Goal: Task Accomplishment & Management: Manage account settings

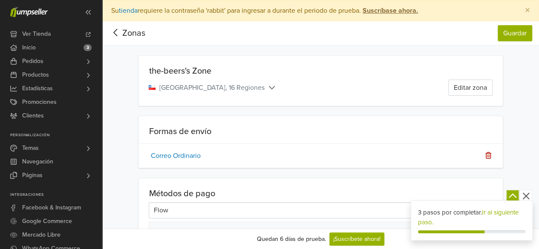
click at [268, 88] on icon at bounding box center [272, 87] width 9 height 7
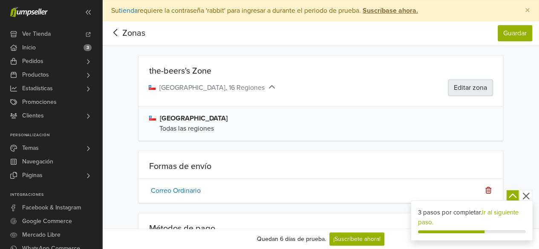
click at [466, 91] on button "Editar zona" at bounding box center [471, 88] width 44 height 16
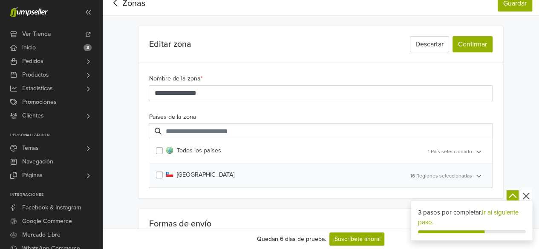
scroll to position [43, 0]
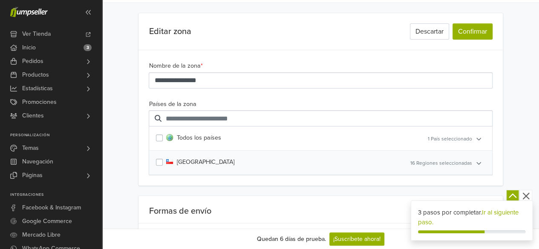
click at [449, 164] on span "16 Regiones seleccionadas" at bounding box center [442, 163] width 62 height 6
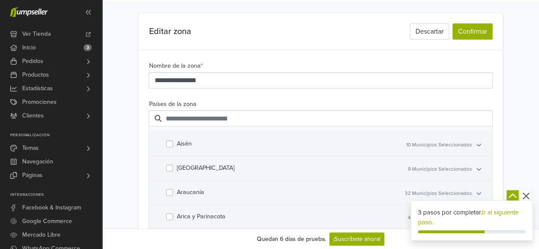
click at [177, 140] on label "Aisén" at bounding box center [184, 143] width 15 height 9
click at [177, 168] on label "Antofagasta" at bounding box center [206, 168] width 58 height 9
click at [177, 191] on label "Araucanía" at bounding box center [190, 192] width 27 height 9
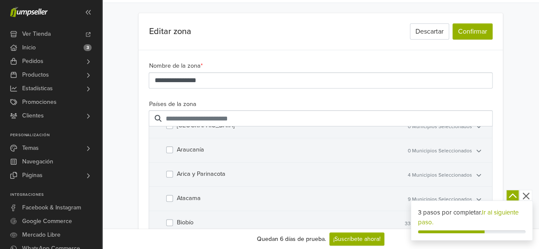
drag, startPoint x: 174, startPoint y: 167, endPoint x: 174, endPoint y: 174, distance: 7.2
click at [174, 168] on div "Arica y Parinacota" at bounding box center [272, 175] width 205 height 24
click at [174, 174] on div "Arica y Parinacota" at bounding box center [272, 175] width 205 height 24
click at [174, 193] on div "Atacama" at bounding box center [272, 199] width 205 height 24
click at [177, 194] on label "Atacama" at bounding box center [189, 198] width 24 height 9
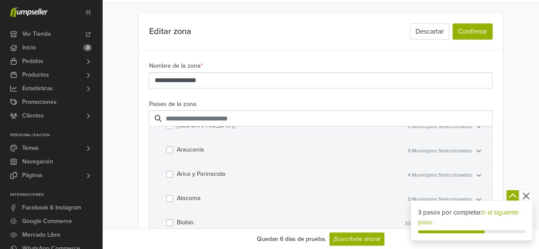
click at [177, 171] on label "Arica y Parinacota" at bounding box center [201, 174] width 49 height 9
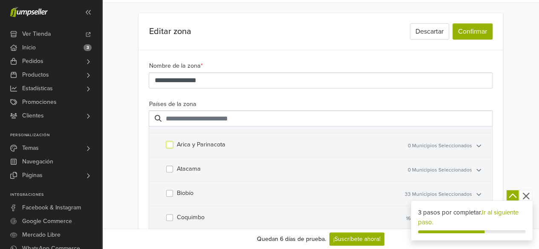
scroll to position [128, 0]
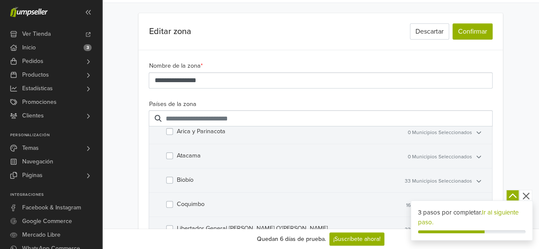
click at [177, 178] on label "Biobío" at bounding box center [185, 180] width 17 height 9
click at [171, 196] on div "Coquimbo" at bounding box center [272, 205] width 205 height 24
click at [177, 203] on label "Coquimbo" at bounding box center [191, 204] width 28 height 9
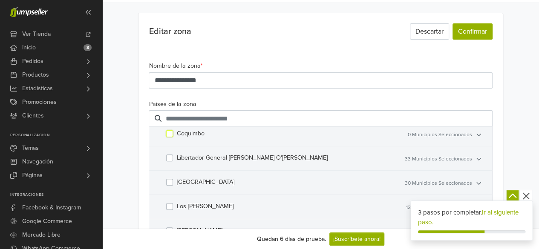
scroll to position [213, 0]
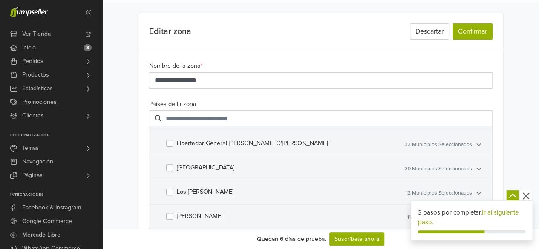
click at [174, 139] on div "Libertador General Bernardo O'Higgins" at bounding box center [272, 144] width 205 height 24
click at [177, 167] on label "Los Lagos" at bounding box center [206, 167] width 58 height 9
click at [177, 188] on label "Los [PERSON_NAME]" at bounding box center [205, 192] width 57 height 9
click at [177, 212] on label "[PERSON_NAME]" at bounding box center [200, 216] width 46 height 9
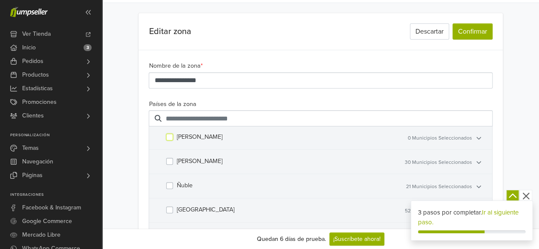
scroll to position [298, 0]
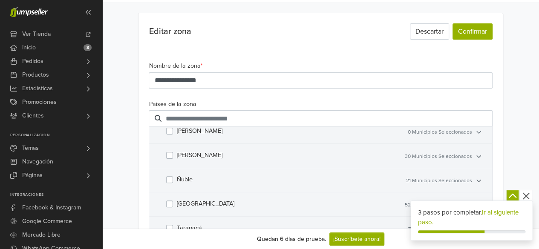
click at [177, 152] on label "Maule" at bounding box center [200, 155] width 46 height 9
click at [177, 175] on label "Ñuble" at bounding box center [185, 179] width 16 height 9
click at [177, 224] on label "Tarapacá" at bounding box center [189, 228] width 25 height 9
click at [174, 225] on div "[GEOGRAPHIC_DATA]" at bounding box center [272, 230] width 205 height 24
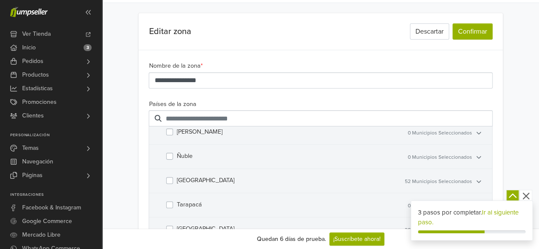
click at [177, 225] on label "[GEOGRAPHIC_DATA]" at bounding box center [206, 229] width 58 height 9
click at [471, 28] on button "Confirmar" at bounding box center [473, 31] width 40 height 16
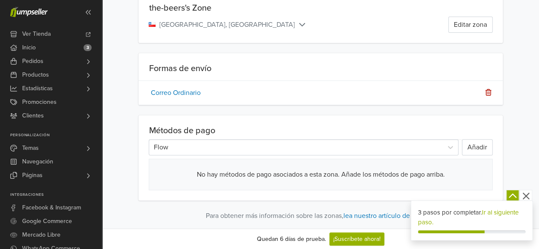
scroll to position [74, 0]
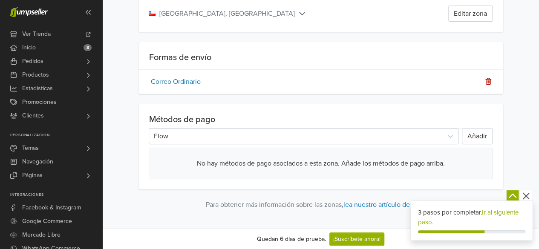
click at [524, 196] on icon "button" at bounding box center [526, 196] width 11 height 11
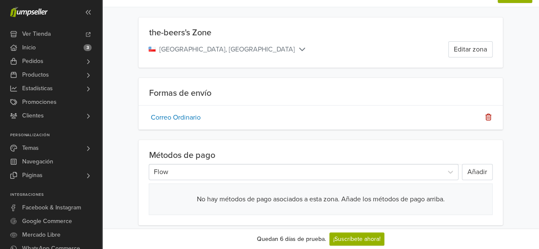
scroll to position [0, 0]
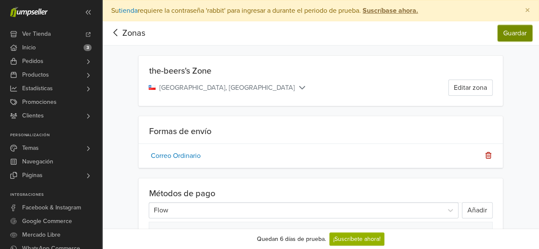
click at [518, 35] on button "Guardar" at bounding box center [515, 33] width 35 height 16
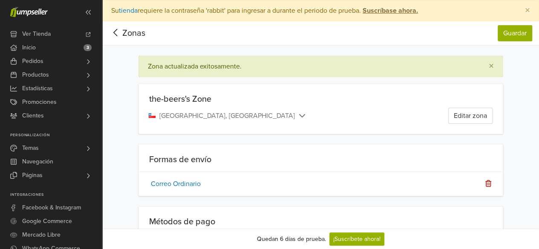
click at [115, 35] on icon at bounding box center [115, 32] width 13 height 11
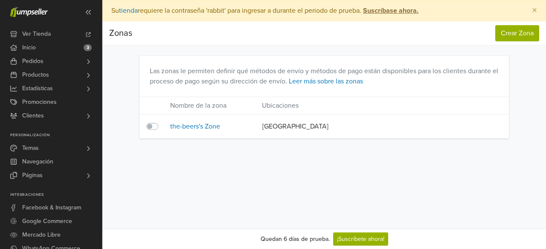
click at [243, 175] on div "Preferencias Suscripción Salir × Su tienda requiere la contraseña 'rabbit' para…" at bounding box center [323, 114] width 443 height 229
click at [194, 126] on link "the-beers's Zone" at bounding box center [195, 126] width 50 height 9
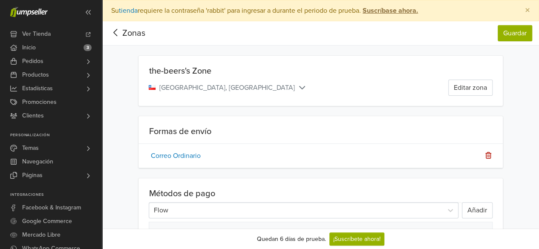
click at [238, 86] on span "Chile, Región Metropolitana" at bounding box center [228, 88] width 158 height 10
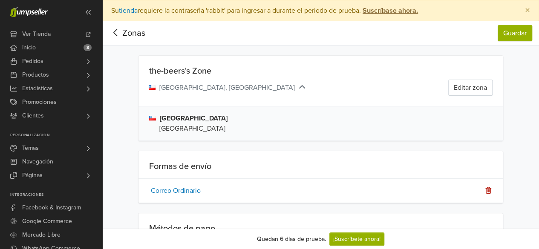
click at [121, 37] on icon at bounding box center [115, 32] width 13 height 11
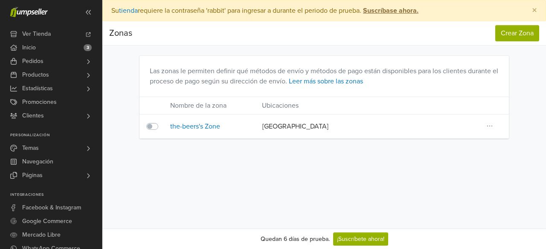
click at [162, 122] on label at bounding box center [162, 122] width 0 height 0
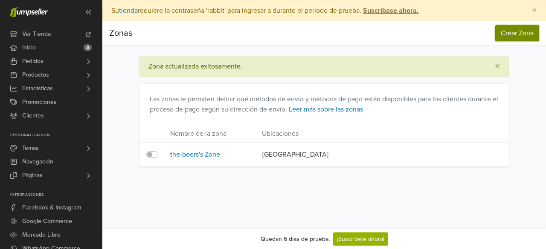
click at [527, 35] on link "Crear Zona" at bounding box center [517, 33] width 44 height 16
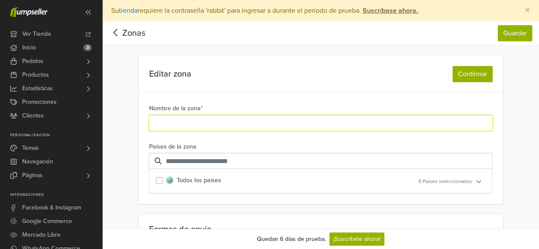
click at [227, 124] on input "Nombre de la zona *" at bounding box center [321, 123] width 344 height 16
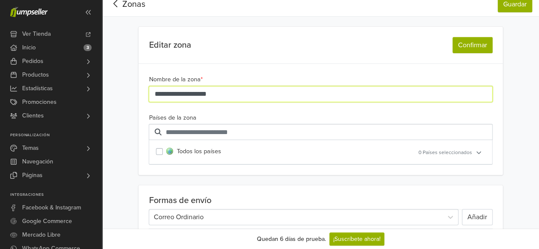
scroll to position [43, 0]
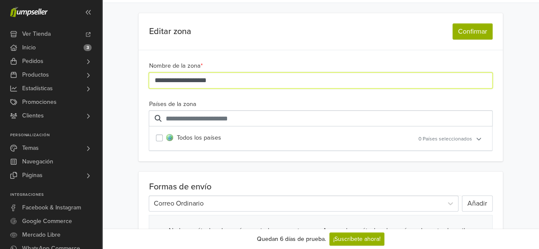
type input "**********"
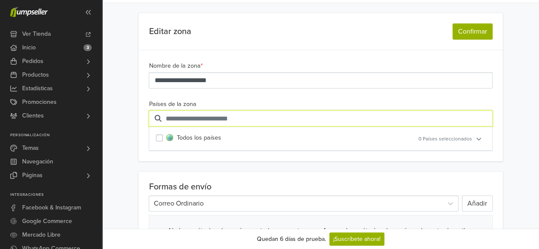
click at [217, 123] on input "text" at bounding box center [321, 118] width 344 height 16
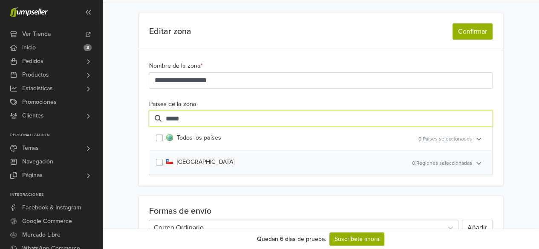
type input "*****"
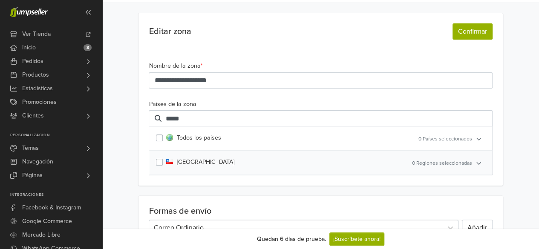
click at [159, 165] on div "Chile" at bounding box center [266, 163] width 215 height 24
click at [176, 160] on label "Chile" at bounding box center [200, 162] width 68 height 9
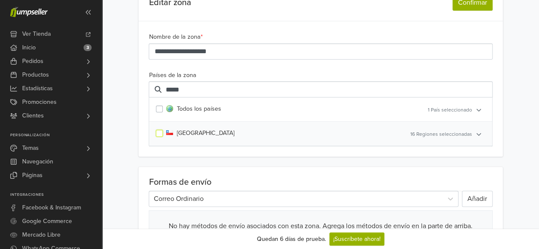
scroll to position [85, 0]
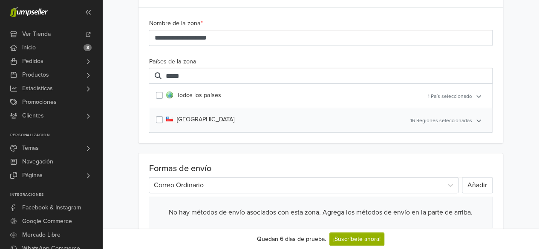
click at [476, 118] on icon at bounding box center [479, 120] width 6 height 5
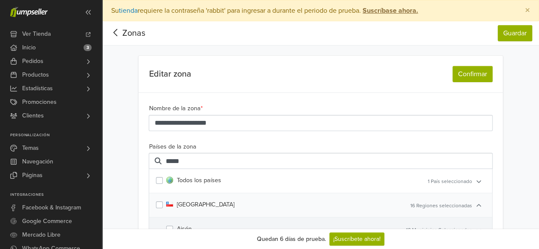
scroll to position [43, 0]
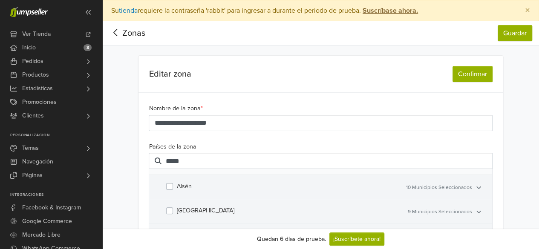
click at [177, 186] on label "Aisén" at bounding box center [184, 186] width 15 height 9
click at [175, 206] on div "Antofagasta" at bounding box center [272, 212] width 205 height 24
click at [177, 208] on label "Antofagasta" at bounding box center [206, 210] width 58 height 9
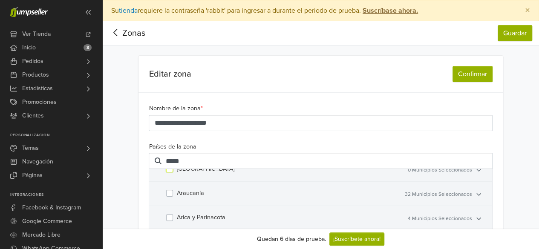
scroll to position [85, 0]
click at [174, 190] on div "Araucanía" at bounding box center [272, 193] width 205 height 24
click at [177, 215] on label "Arica y Parinacota" at bounding box center [201, 216] width 49 height 9
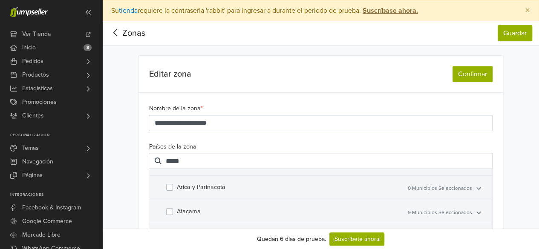
scroll to position [128, 0]
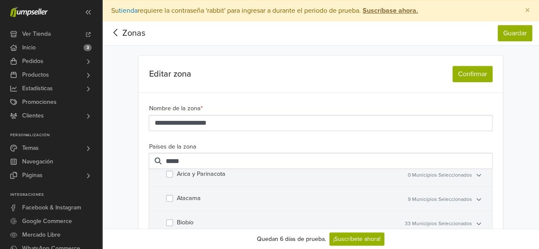
click at [177, 198] on label "Atacama" at bounding box center [189, 198] width 24 height 9
click at [177, 220] on label "Biobío" at bounding box center [185, 222] width 17 height 9
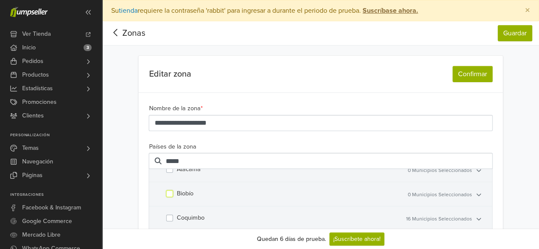
scroll to position [171, 0]
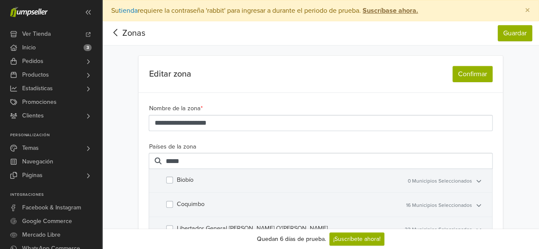
click at [177, 202] on label "Coquimbo" at bounding box center [191, 204] width 28 height 9
click at [177, 224] on label "Libertador General Bernardo O'Higgins" at bounding box center [252, 228] width 151 height 9
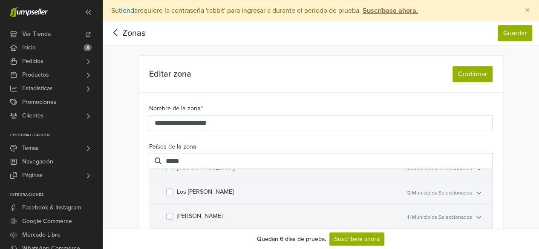
click at [177, 191] on label "Los Ríos" at bounding box center [205, 192] width 57 height 9
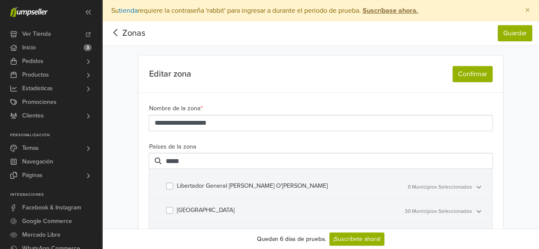
click at [177, 207] on label "Los Lagos" at bounding box center [206, 210] width 58 height 9
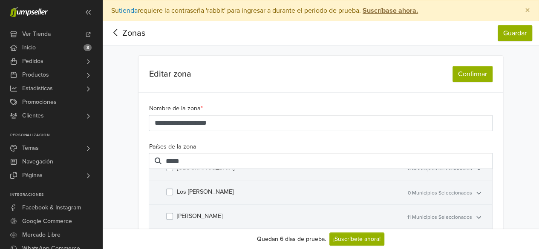
click at [177, 213] on label "Magallanes" at bounding box center [200, 216] width 46 height 9
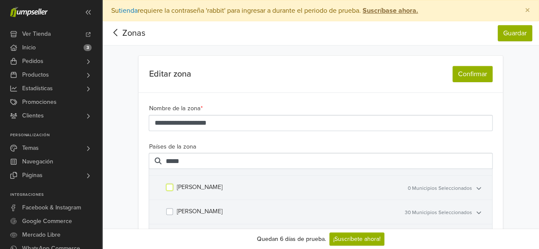
scroll to position [298, 0]
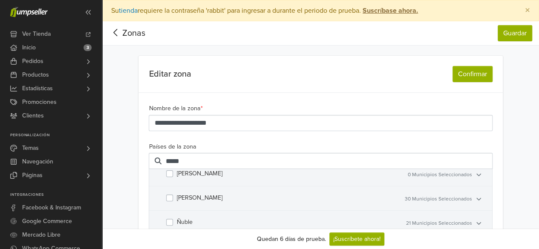
click at [171, 199] on div "Maule" at bounding box center [272, 199] width 205 height 24
click at [177, 197] on label "Maule" at bounding box center [200, 198] width 46 height 9
click at [173, 214] on div "Ñuble" at bounding box center [272, 223] width 205 height 24
click at [177, 218] on label "Ñuble" at bounding box center [185, 222] width 16 height 9
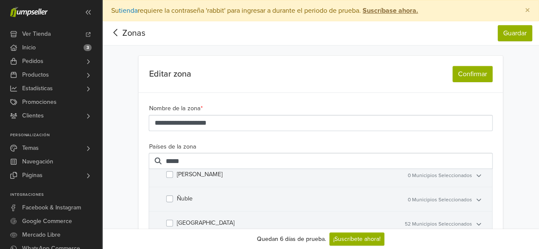
scroll to position [43, 0]
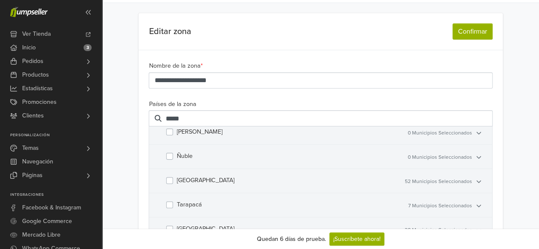
click at [174, 199] on div "Tarapacá" at bounding box center [272, 206] width 205 height 24
click at [171, 220] on div "Valparaíso" at bounding box center [272, 230] width 205 height 24
click at [177, 225] on label "Valparaíso" at bounding box center [206, 229] width 58 height 9
click at [177, 200] on label "Tarapacá" at bounding box center [189, 204] width 25 height 9
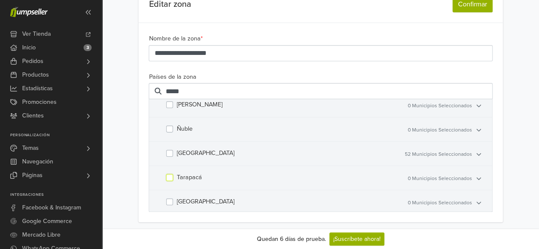
scroll to position [0, 0]
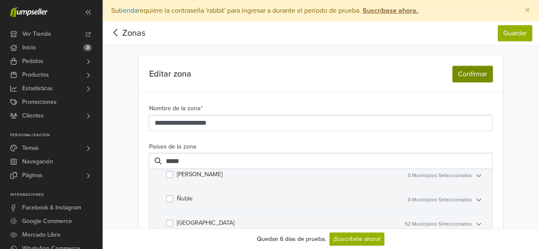
click at [475, 74] on button "Confirmar" at bounding box center [473, 74] width 40 height 16
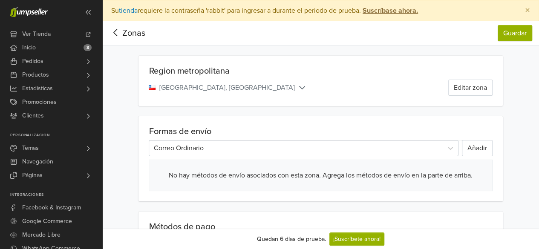
click at [242, 136] on h5 "Formas de envío" at bounding box center [321, 132] width 344 height 10
click at [226, 147] on div at bounding box center [295, 148] width 285 height 12
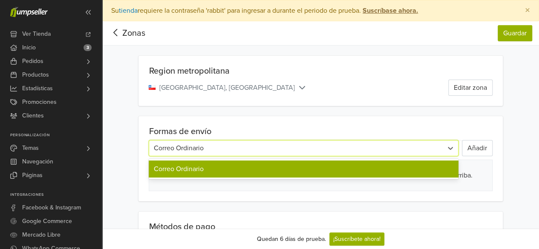
click at [275, 150] on div at bounding box center [295, 148] width 285 height 12
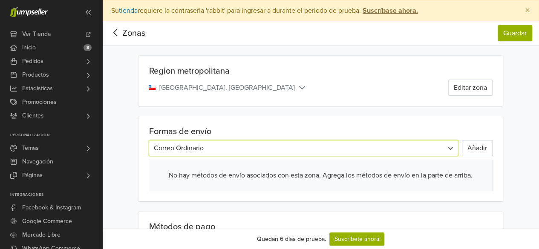
click at [239, 147] on div at bounding box center [295, 148] width 285 height 12
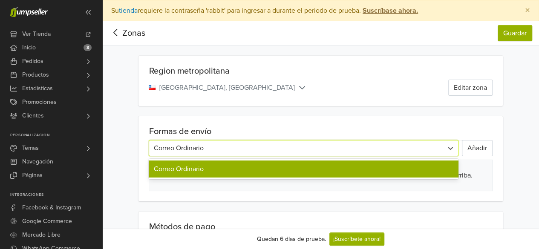
click at [237, 147] on div at bounding box center [295, 148] width 285 height 12
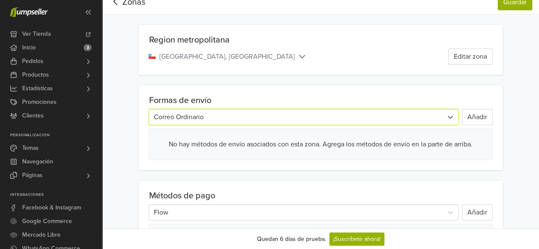
scroll to position [43, 0]
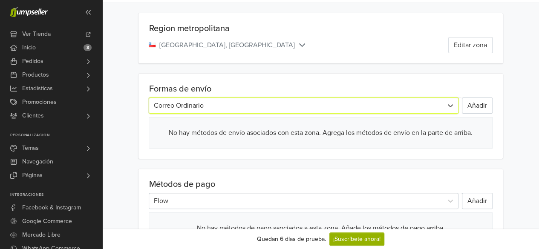
click at [202, 106] on div at bounding box center [295, 106] width 285 height 12
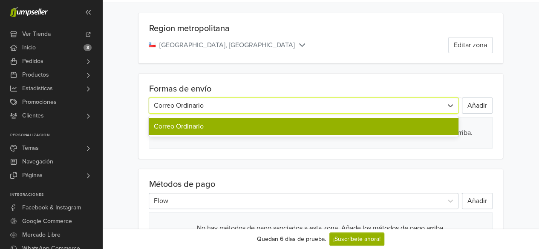
click at [193, 126] on div "Correo Ordinario" at bounding box center [304, 126] width 310 height 17
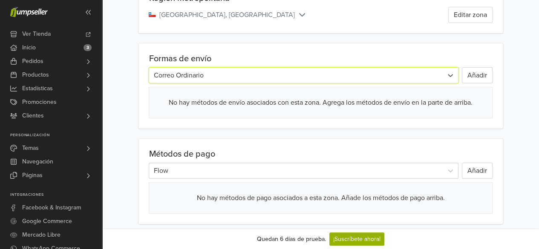
scroll to position [85, 0]
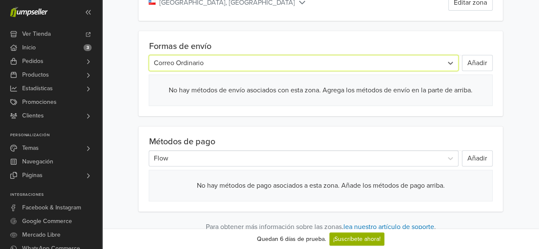
click at [263, 163] on div at bounding box center [295, 159] width 285 height 12
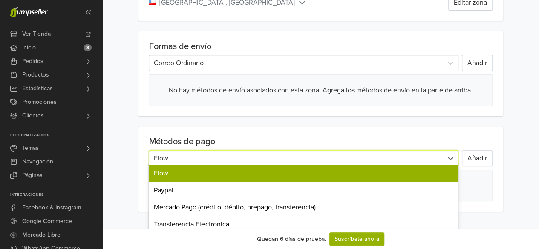
scroll to position [107, 0]
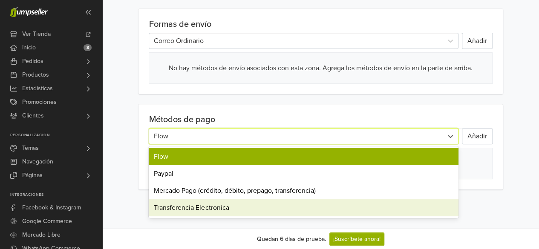
click at [206, 209] on div "Transferencia Electronica" at bounding box center [304, 208] width 310 height 17
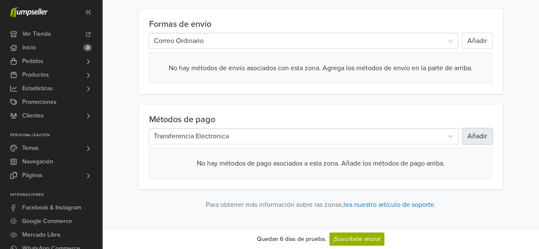
click at [482, 135] on button "Añadir" at bounding box center [477, 136] width 31 height 16
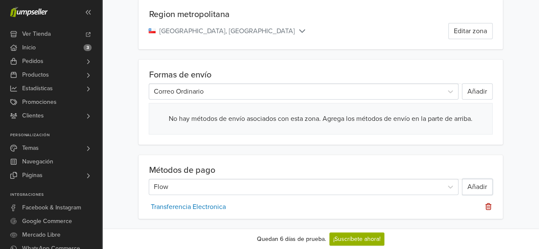
scroll to position [44, 0]
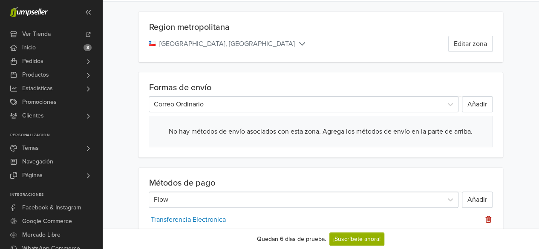
click at [281, 113] on div "Formas de envío Correo Ordinario Añadir No hay métodos de envío asociados con e…" at bounding box center [321, 114] width 364 height 85
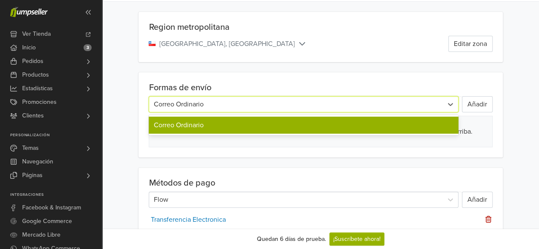
click at [281, 104] on div at bounding box center [295, 104] width 285 height 12
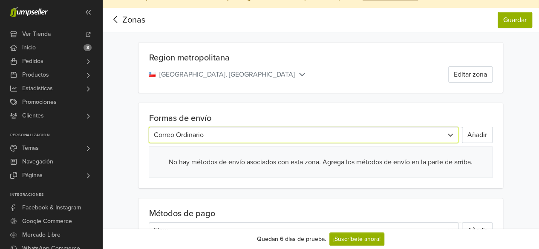
scroll to position [0, 0]
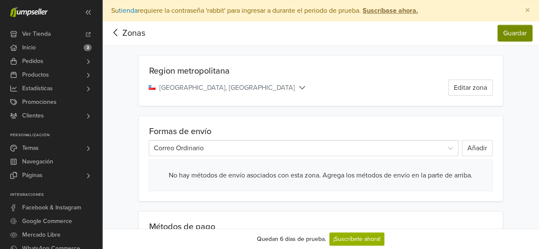
click at [520, 28] on button "Guardar" at bounding box center [515, 33] width 35 height 16
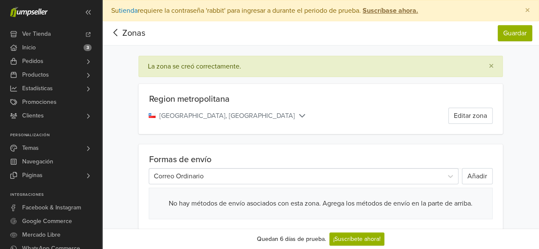
click at [299, 114] on icon at bounding box center [302, 115] width 6 height 3
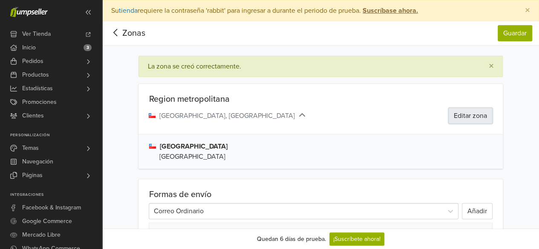
click at [467, 115] on button "Editar zona" at bounding box center [471, 116] width 44 height 16
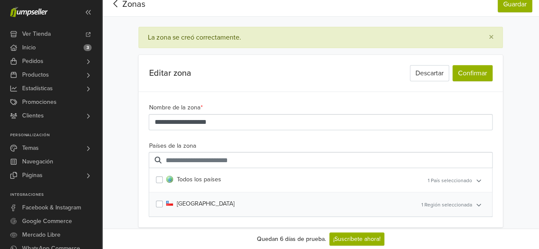
scroll to position [43, 0]
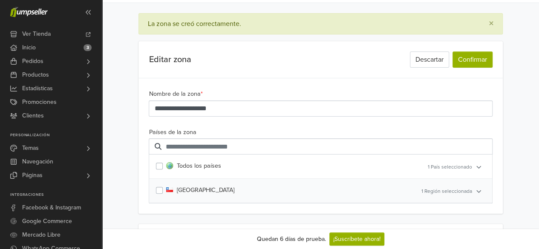
click at [188, 190] on label "Chile" at bounding box center [200, 190] width 68 height 9
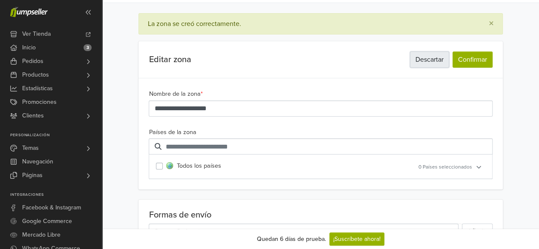
click at [423, 61] on button "Descartar" at bounding box center [429, 60] width 39 height 16
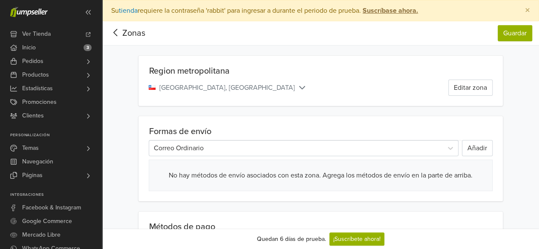
scroll to position [85, 0]
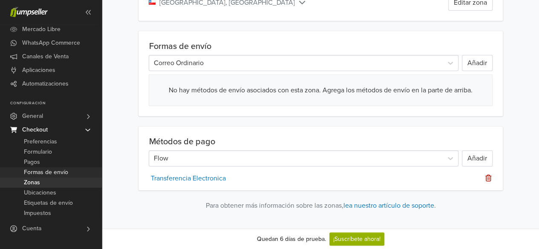
click at [43, 176] on span "Formas de envío" at bounding box center [46, 173] width 44 height 10
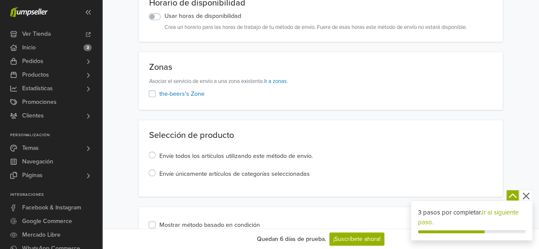
scroll to position [128, 0]
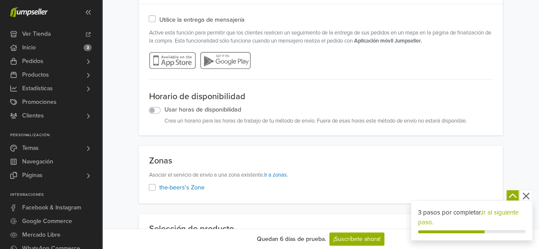
click at [507, 211] on link "Ir al siguiente paso." at bounding box center [468, 217] width 101 height 17
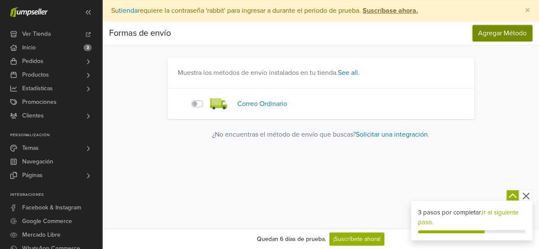
click at [522, 35] on span "Agregar Método" at bounding box center [502, 33] width 49 height 9
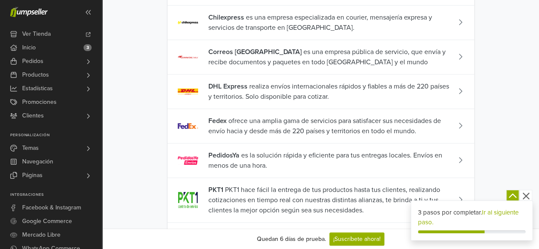
scroll to position [341, 0]
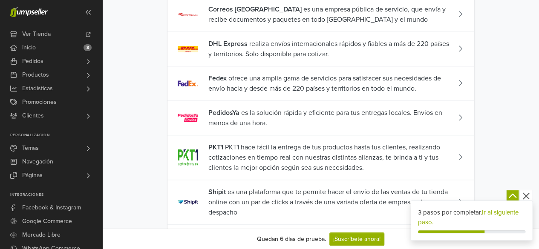
click at [437, 73] on span "Fedex ofrece una amplia gama de servicios para satisfacer sus necesidades de en…" at bounding box center [330, 83] width 245 height 20
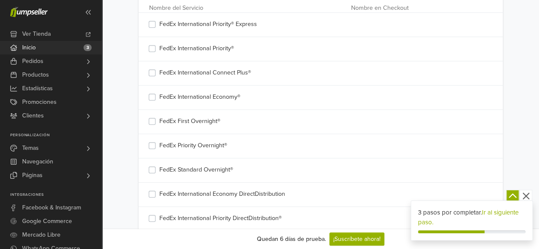
scroll to position [171, 0]
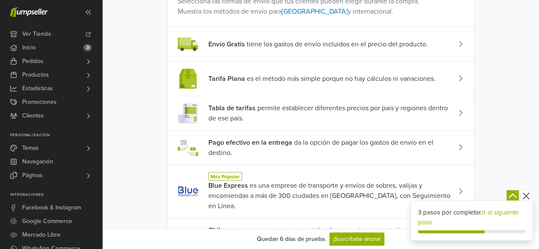
scroll to position [43, 0]
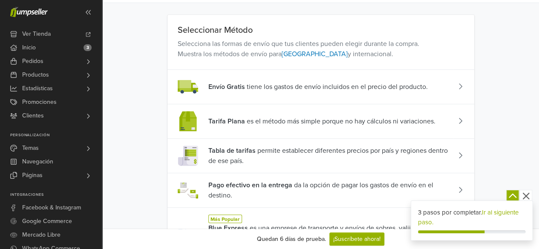
click at [249, 121] on span "Tarifa Plana es el método más simple porque no hay cálculos ni variaciones." at bounding box center [321, 121] width 227 height 10
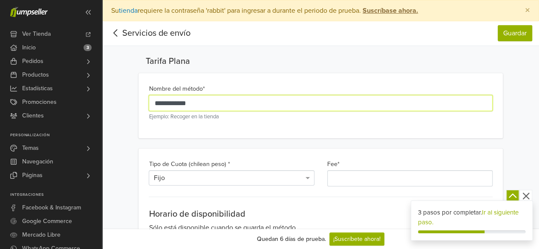
click at [199, 104] on input "**********" at bounding box center [321, 103] width 344 height 16
drag, startPoint x: 225, startPoint y: 102, endPoint x: 115, endPoint y: 104, distance: 110.4
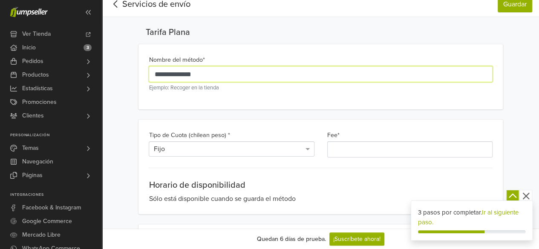
scroll to position [43, 0]
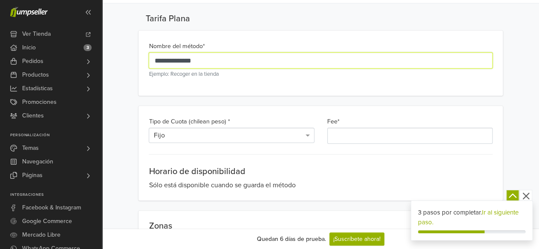
type input "**********"
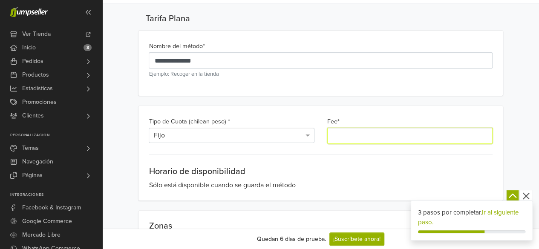
drag, startPoint x: 358, startPoint y: 133, endPoint x: 263, endPoint y: 139, distance: 94.4
click at [264, 138] on div "Tipo de Cuota (chilean peso) * Fijo Fee * *" at bounding box center [320, 130] width 356 height 28
type input "****"
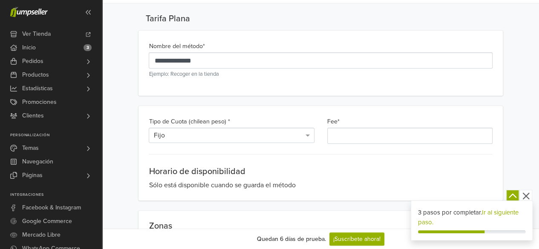
click at [320, 180] on div "Sólo está disponible cuando se guarda el método" at bounding box center [321, 185] width 344 height 10
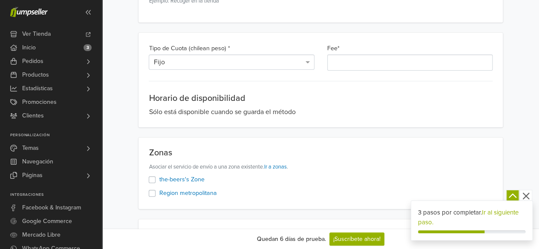
scroll to position [128, 0]
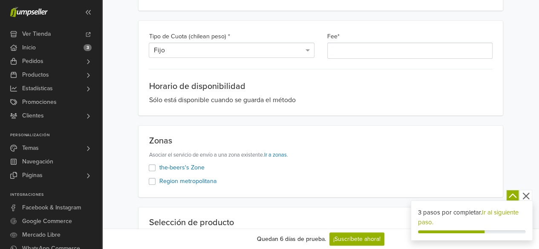
click at [159, 168] on label "the-beers's Zone" at bounding box center [181, 167] width 45 height 9
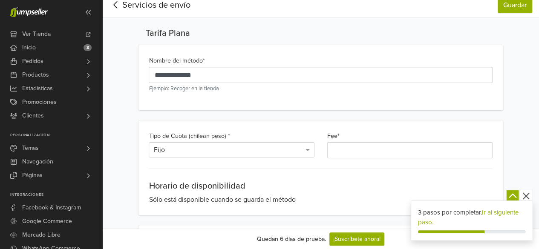
scroll to position [0, 0]
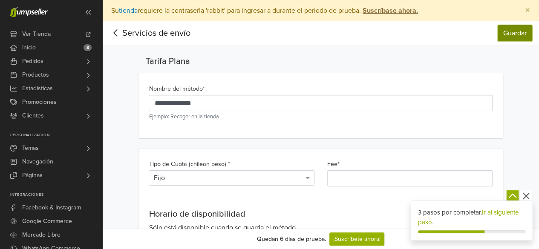
click at [510, 26] on button "Guardar" at bounding box center [515, 33] width 35 height 16
click at [118, 30] on icon at bounding box center [115, 33] width 13 height 11
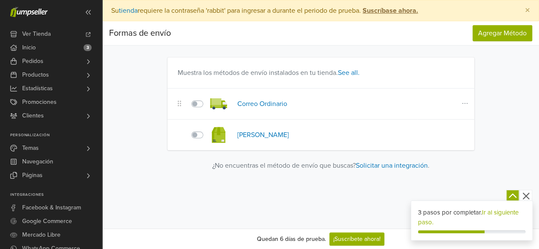
click at [207, 99] on label at bounding box center [207, 99] width 0 height 0
click at [190, 103] on td at bounding box center [194, 104] width 26 height 31
click at [207, 99] on label at bounding box center [207, 99] width 0 height 0
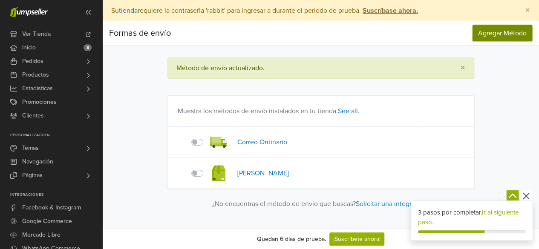
click at [487, 34] on span "Agregar Método" at bounding box center [502, 33] width 49 height 9
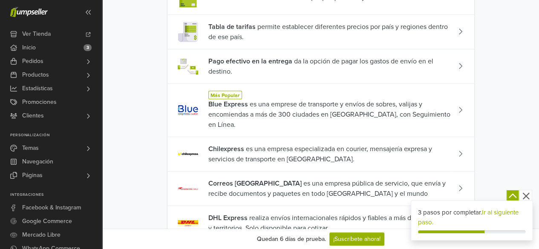
scroll to position [171, 0]
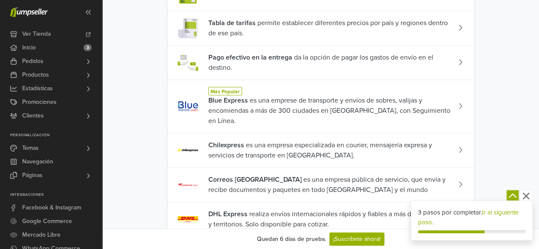
click at [271, 54] on span "Pago efectivo en la entrega" at bounding box center [250, 57] width 84 height 9
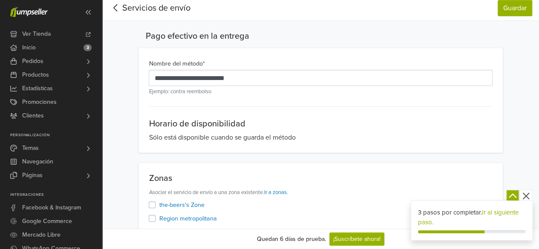
scroll to position [43, 0]
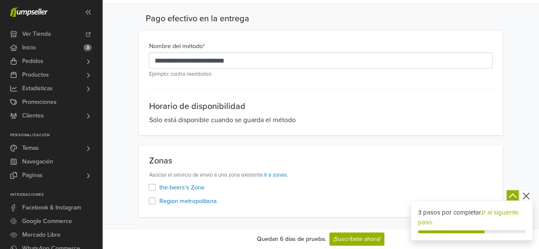
click at [159, 200] on label "Region metropolitana" at bounding box center [188, 201] width 58 height 9
click at [159, 201] on label "Region metropolitana" at bounding box center [188, 201] width 58 height 9
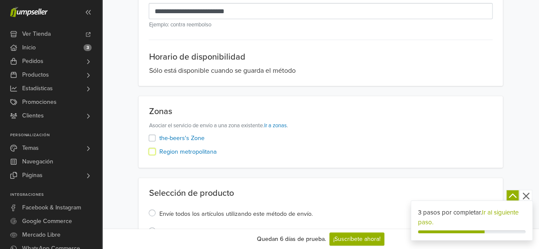
scroll to position [85, 0]
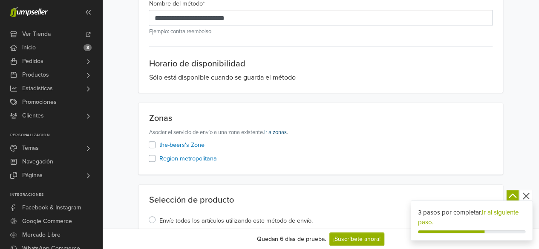
click at [279, 130] on link "Ir a zonas" at bounding box center [275, 132] width 23 height 7
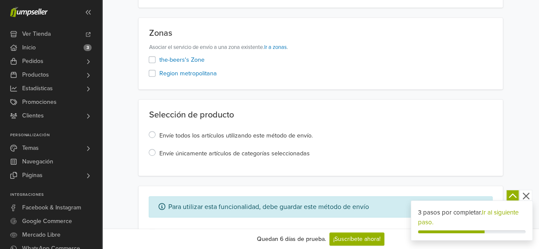
scroll to position [128, 0]
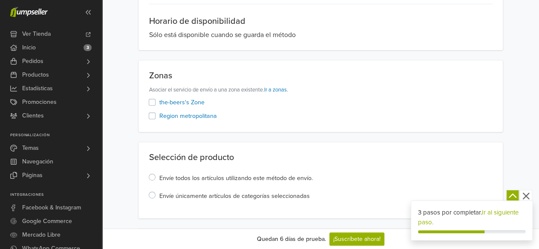
click at [159, 104] on label "the-beers's Zone" at bounding box center [181, 102] width 45 height 9
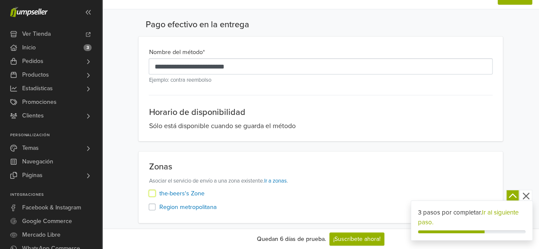
scroll to position [0, 0]
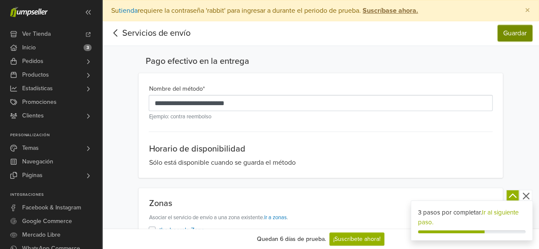
click at [519, 28] on button "Guardar" at bounding box center [515, 33] width 35 height 16
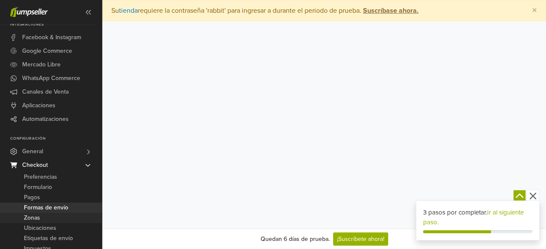
click at [59, 216] on link "Zonas" at bounding box center [51, 218] width 102 height 10
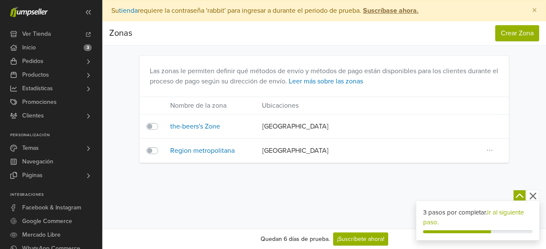
click at [162, 146] on label at bounding box center [162, 146] width 0 height 0
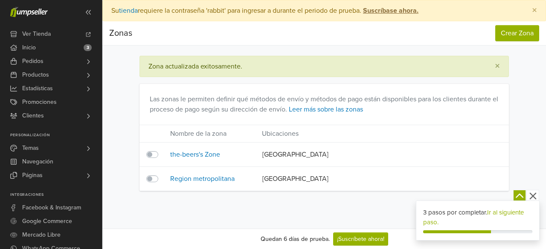
click at [493, 26] on nav "Zonas Crear Zona Zonas Crear Zona" at bounding box center [323, 33] width 443 height 24
click at [504, 33] on link "Crear Zona" at bounding box center [517, 33] width 44 height 16
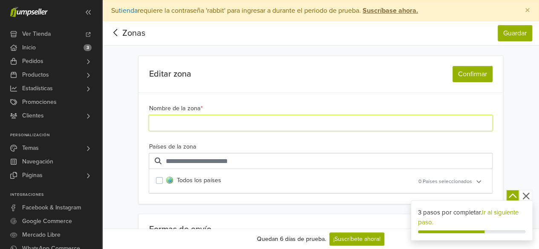
click at [203, 119] on input "Nombre de la zona *" at bounding box center [321, 123] width 344 height 16
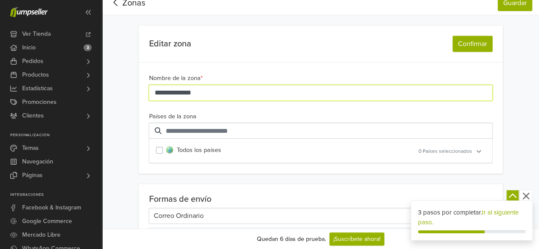
scroll to position [43, 0]
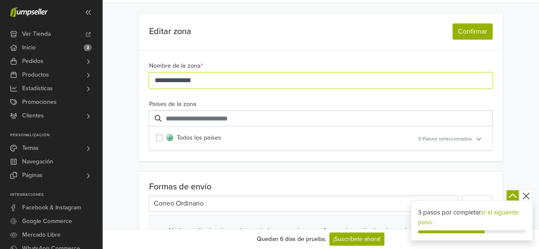
type input "**********"
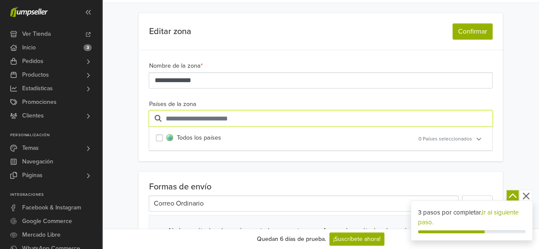
click at [225, 122] on input "text" at bounding box center [321, 118] width 344 height 16
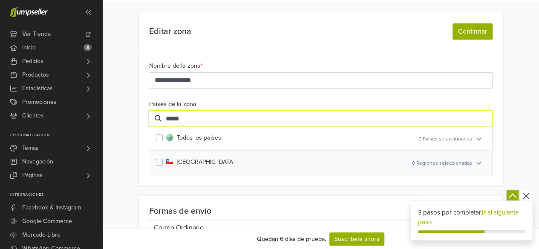
scroll to position [85, 0]
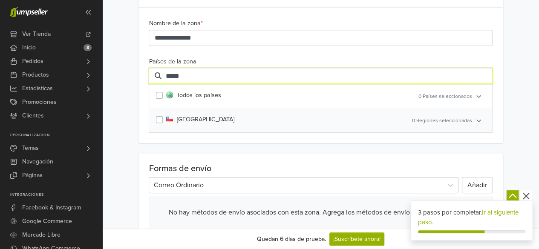
type input "*****"
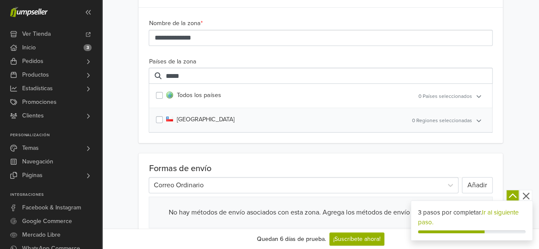
click at [166, 119] on label "Chile" at bounding box center [200, 119] width 68 height 9
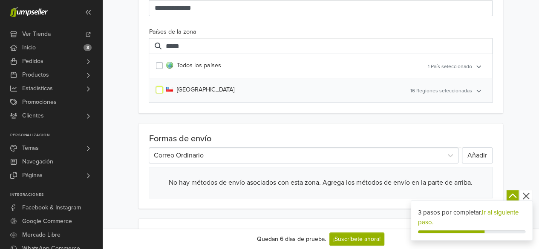
scroll to position [128, 0]
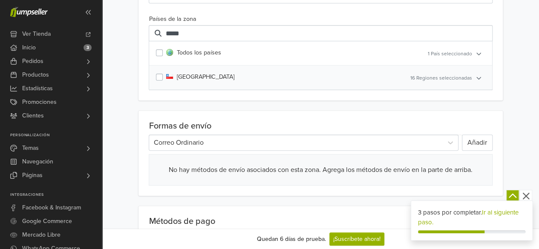
click at [462, 75] on span "16 Regiones seleccionadas" at bounding box center [442, 78] width 62 height 6
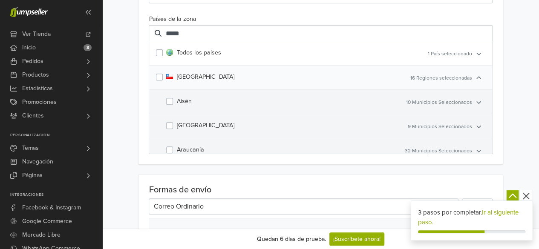
click at [177, 100] on label "Aisén" at bounding box center [184, 101] width 15 height 9
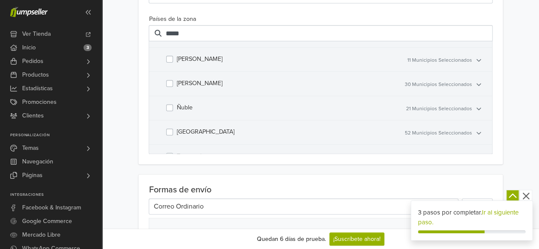
scroll to position [298, 0]
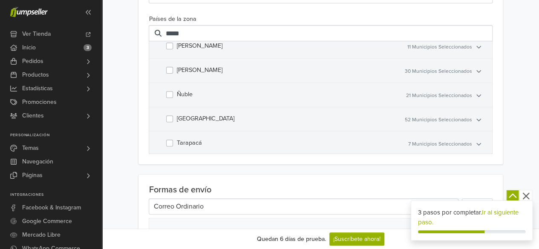
click at [177, 116] on label "Región Metropolitana" at bounding box center [206, 118] width 58 height 9
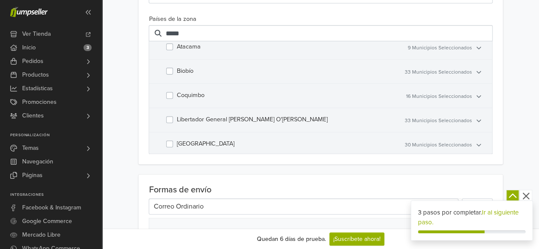
scroll to position [237, 0]
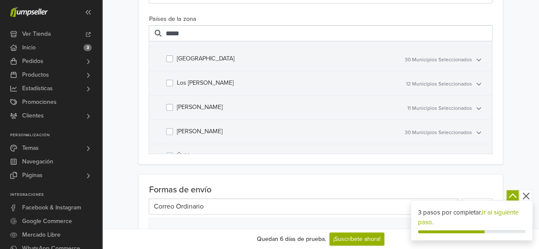
click at [177, 103] on label "Magallanes" at bounding box center [200, 107] width 46 height 9
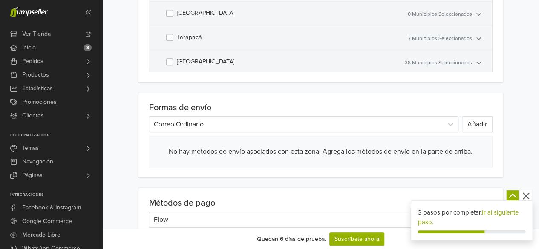
scroll to position [213, 0]
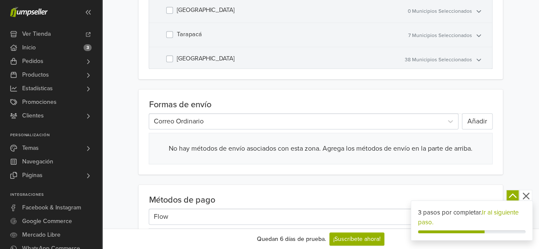
click at [334, 124] on div at bounding box center [295, 122] width 285 height 12
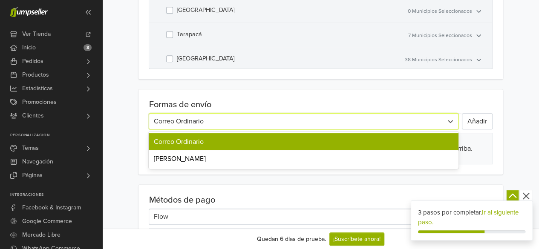
click at [334, 124] on div at bounding box center [295, 122] width 285 height 12
click at [305, 121] on div at bounding box center [295, 122] width 285 height 12
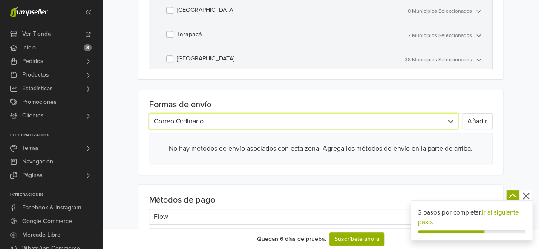
click at [361, 116] on div at bounding box center [295, 122] width 285 height 12
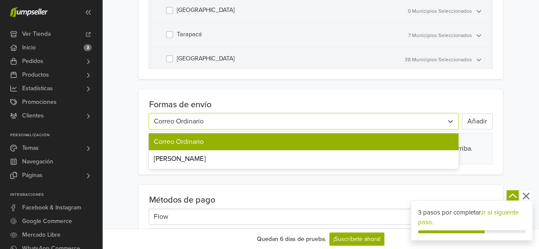
click at [350, 116] on div at bounding box center [295, 122] width 285 height 12
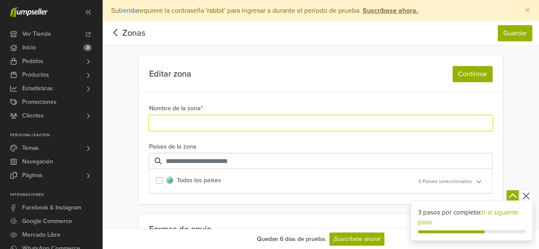
click at [218, 121] on input "Nombre de la zona *" at bounding box center [321, 123] width 344 height 16
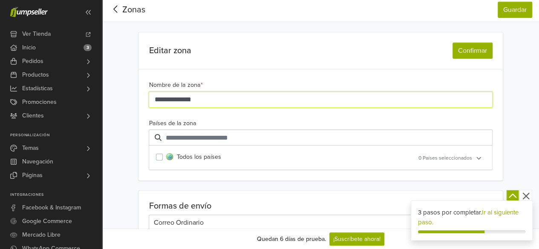
scroll to position [43, 0]
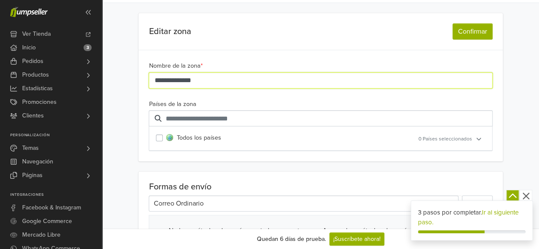
type input "**********"
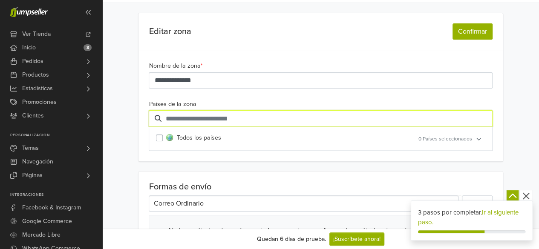
click at [220, 121] on input "text" at bounding box center [321, 118] width 344 height 16
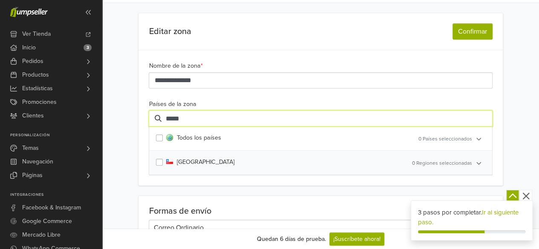
type input "*****"
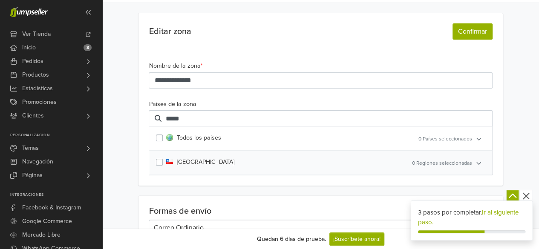
click at [166, 161] on label "[GEOGRAPHIC_DATA]" at bounding box center [200, 162] width 68 height 9
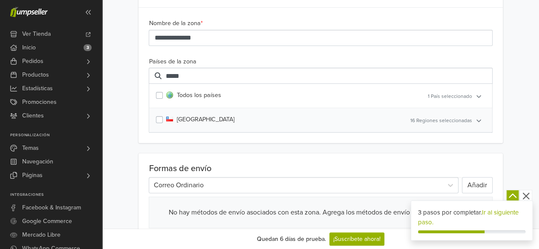
click at [451, 125] on div "Chile 16 Regiones seleccionadas" at bounding box center [320, 120] width 343 height 24
click at [456, 122] on span "16 Regiones seleccionadas" at bounding box center [442, 121] width 62 height 6
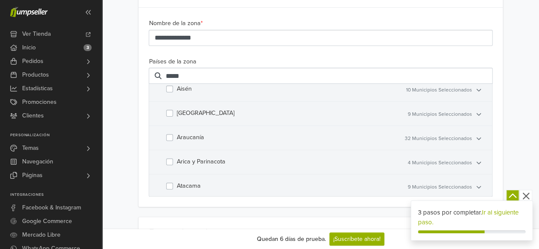
scroll to position [43, 0]
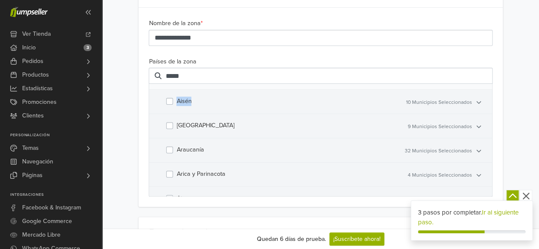
click at [173, 99] on div "Aisén" at bounding box center [272, 102] width 205 height 24
click at [177, 98] on label "Aisén" at bounding box center [184, 101] width 15 height 9
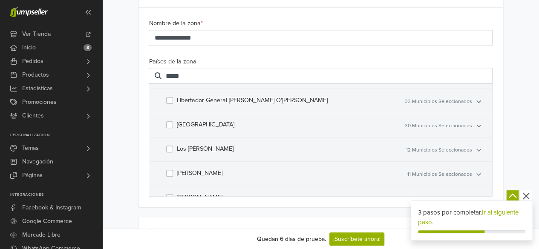
scroll to position [256, 0]
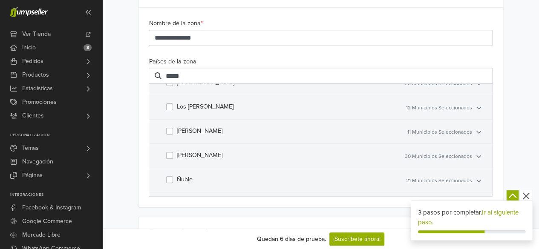
click at [177, 129] on label "Magallanes" at bounding box center [200, 131] width 46 height 9
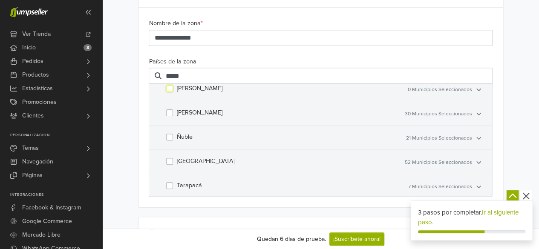
scroll to position [322, 0]
click at [177, 133] on label "Región Metropolitana" at bounding box center [206, 137] width 58 height 9
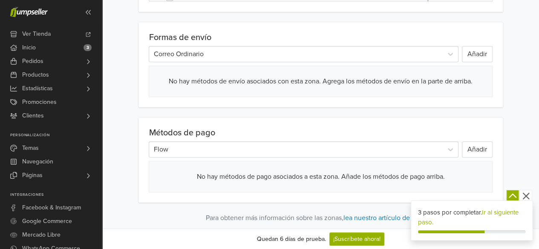
scroll to position [293, 0]
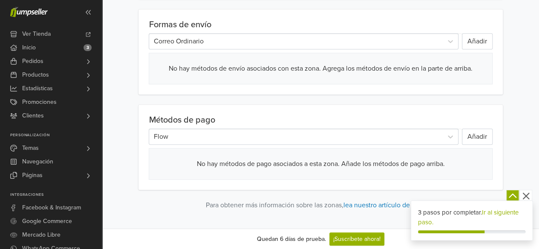
click at [294, 139] on div at bounding box center [295, 137] width 285 height 12
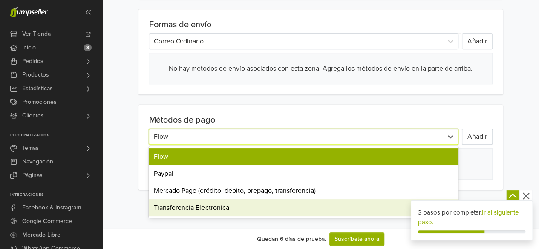
click at [216, 206] on div "Transferencia Electronica" at bounding box center [304, 208] width 310 height 17
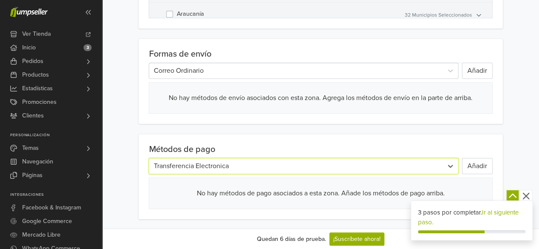
scroll to position [251, 0]
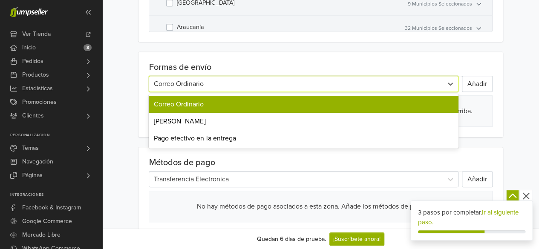
click at [233, 80] on div at bounding box center [295, 84] width 285 height 12
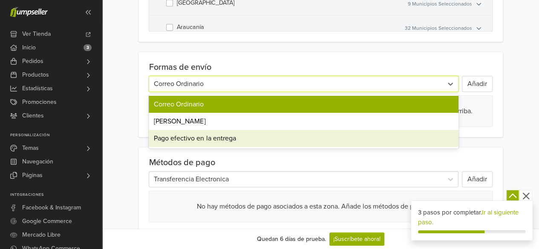
click at [212, 141] on div "Pago efectivo en la entrega" at bounding box center [304, 138] width 310 height 17
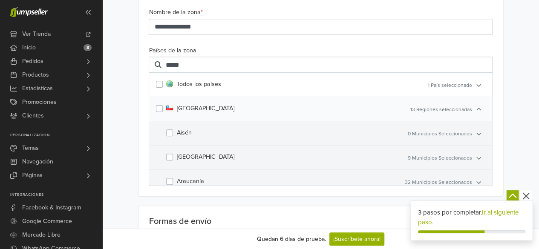
scroll to position [0, 0]
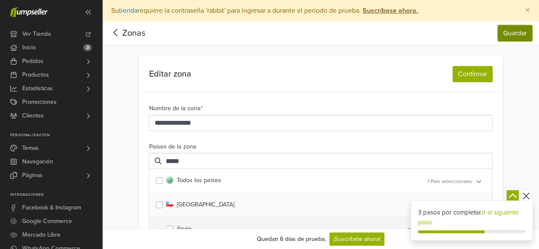
click at [519, 35] on button "Guardar" at bounding box center [515, 33] width 35 height 16
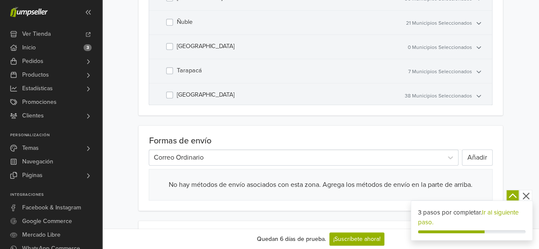
scroll to position [213, 0]
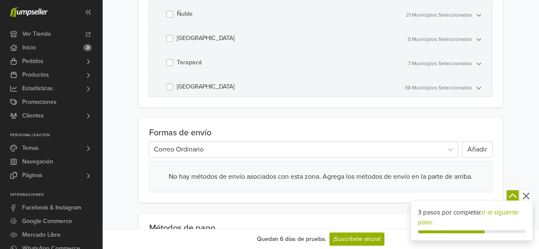
click at [175, 158] on div "Formas de envío Correo Ordinario Añadir No hay métodos de envío asociados con e…" at bounding box center [321, 160] width 364 height 85
click at [178, 156] on div "Formas de envío Correo Ordinario Añadir No hay métodos de envío asociados con e…" at bounding box center [321, 160] width 364 height 85
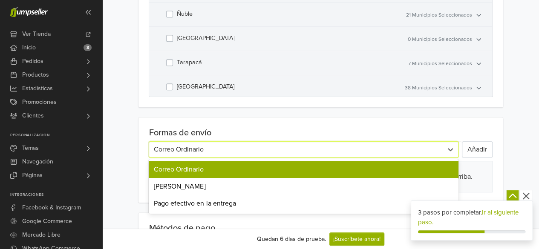
click at [185, 152] on div at bounding box center [295, 150] width 285 height 12
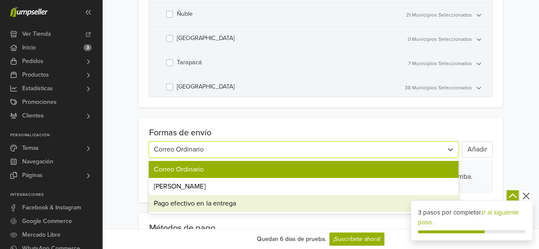
click at [195, 204] on div "Pago efectivo en la entrega" at bounding box center [304, 203] width 310 height 17
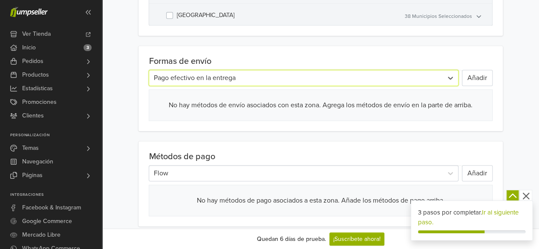
scroll to position [298, 0]
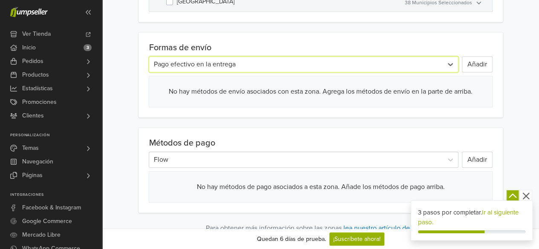
click at [187, 160] on div at bounding box center [295, 160] width 285 height 12
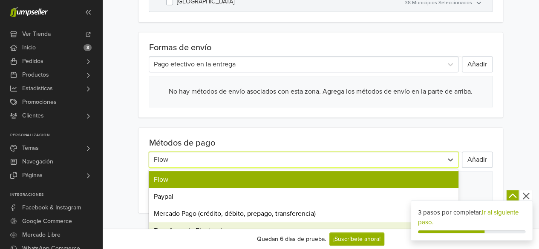
click at [182, 226] on div "Transferencia Electronica" at bounding box center [304, 231] width 310 height 17
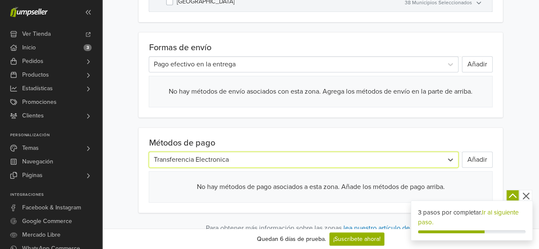
click at [162, 205] on div "Métodos de pago option Transferencia Electronica, selected. Transferencia Elect…" at bounding box center [321, 170] width 364 height 85
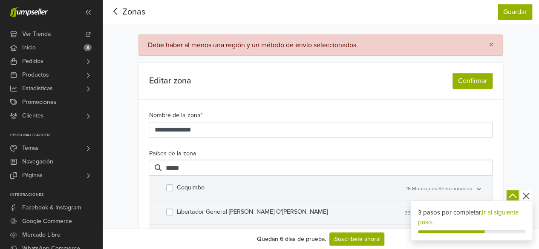
scroll to position [0, 0]
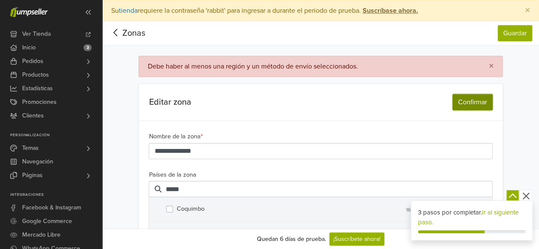
click at [470, 104] on button "Confirmar" at bounding box center [473, 102] width 40 height 16
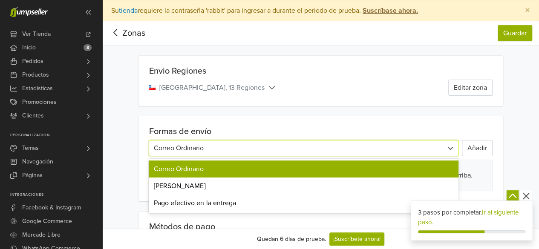
click at [264, 145] on div at bounding box center [295, 148] width 285 height 12
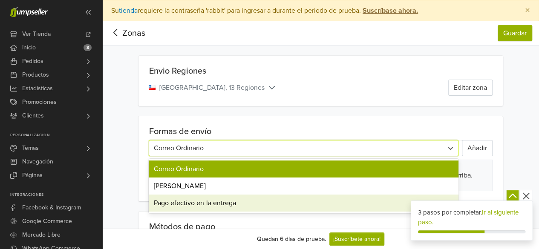
click at [206, 198] on div "Pago efectivo en la entrega" at bounding box center [304, 203] width 310 height 17
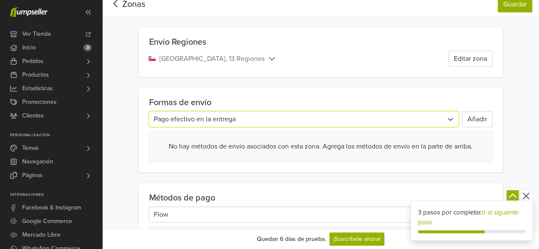
scroll to position [43, 0]
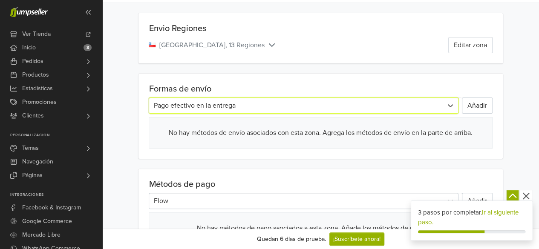
click at [187, 203] on div at bounding box center [295, 201] width 285 height 12
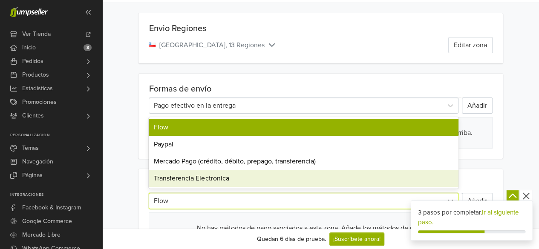
click at [182, 176] on div "Transferencia Electronica" at bounding box center [304, 178] width 310 height 17
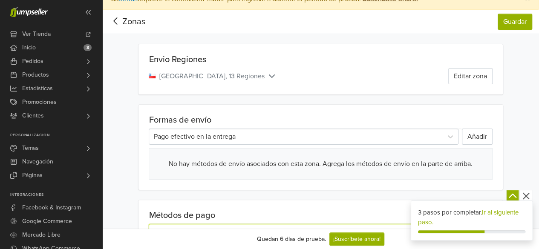
scroll to position [0, 0]
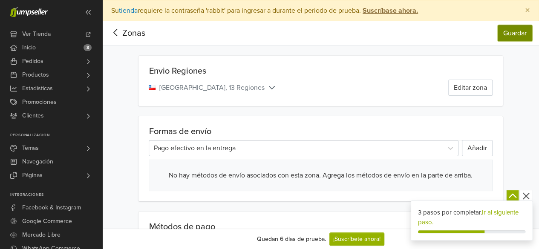
click at [513, 36] on button "Guardar" at bounding box center [515, 33] width 35 height 16
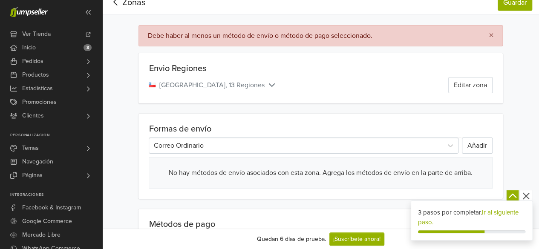
scroll to position [43, 0]
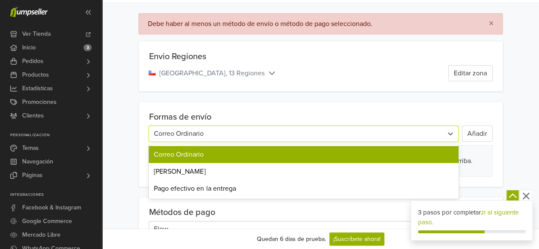
click at [348, 130] on div at bounding box center [295, 134] width 285 height 12
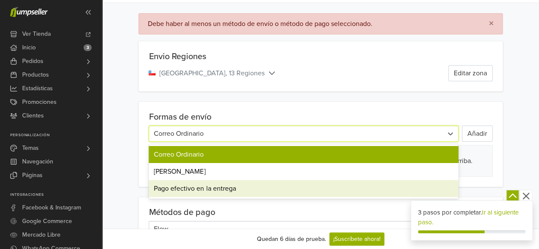
click at [238, 181] on div "Pago efectivo en la entrega" at bounding box center [304, 188] width 310 height 17
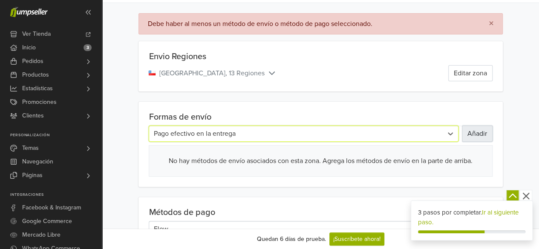
click at [472, 130] on button "Añadir" at bounding box center [477, 134] width 31 height 16
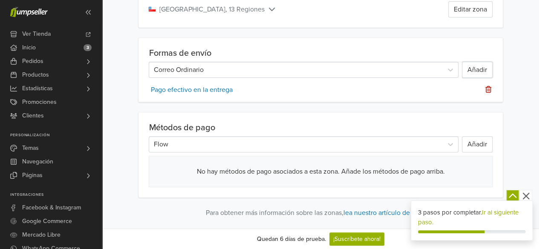
scroll to position [115, 0]
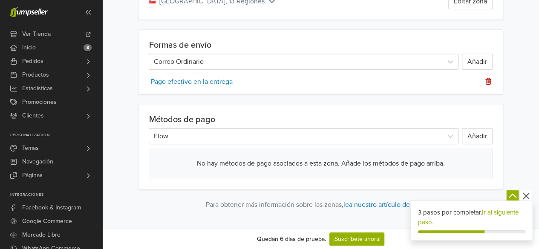
click at [281, 145] on div "Métodos de pago Flow Añadir No hay métodos de pago asociados a esta zona. Añade…" at bounding box center [321, 146] width 364 height 85
click at [281, 140] on div at bounding box center [295, 136] width 285 height 12
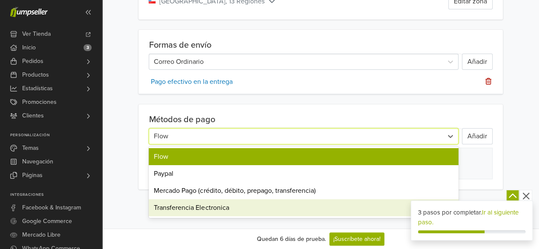
click at [230, 203] on div "Transferencia Electronica" at bounding box center [304, 208] width 310 height 17
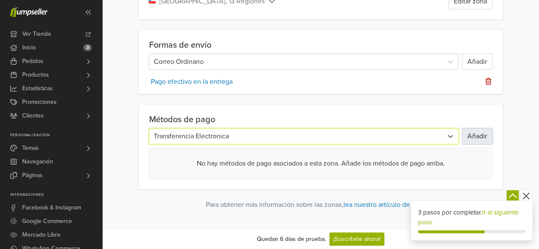
click at [479, 137] on button "Añadir" at bounding box center [477, 136] width 31 height 16
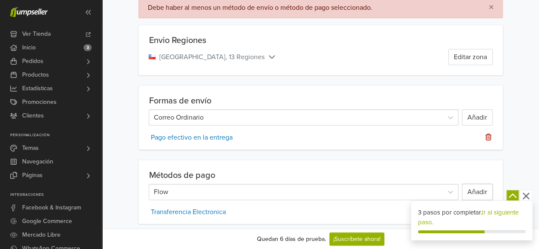
scroll to position [0, 0]
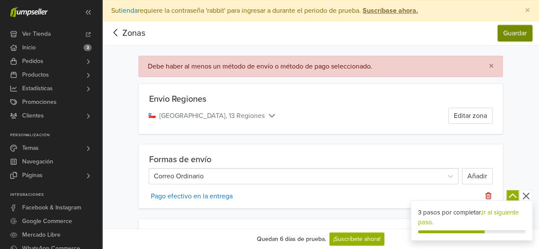
click at [516, 29] on button "Guardar" at bounding box center [515, 33] width 35 height 16
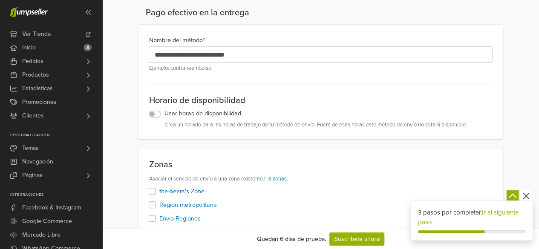
scroll to position [85, 0]
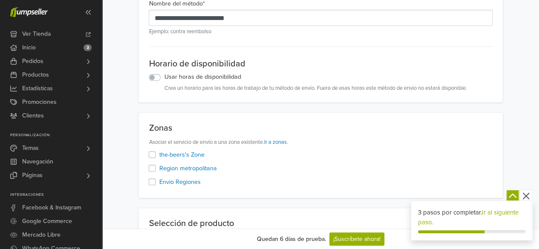
click at [159, 168] on label "Region metropolitana" at bounding box center [188, 168] width 58 height 9
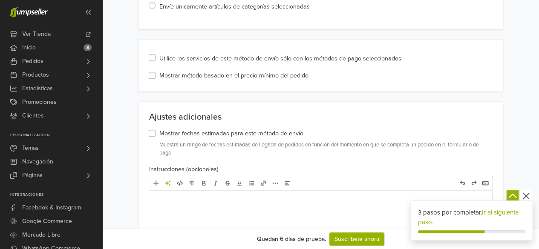
scroll to position [384, 0]
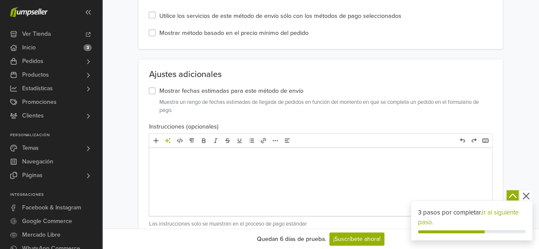
click at [224, 160] on div at bounding box center [320, 158] width 329 height 10
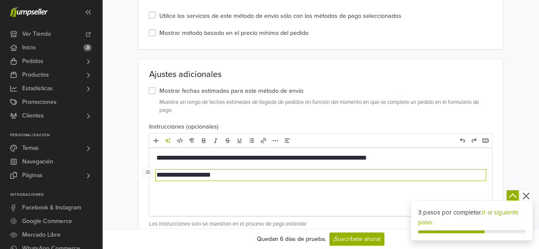
type textarea "**********"
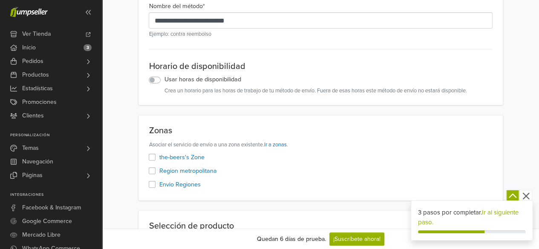
scroll to position [0, 0]
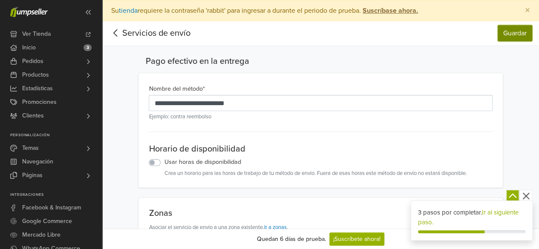
click at [517, 29] on button "Guardar" at bounding box center [515, 33] width 35 height 16
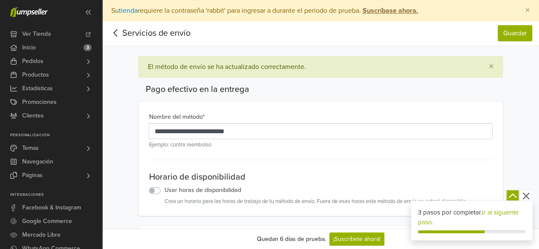
click at [115, 38] on icon at bounding box center [115, 33] width 13 height 11
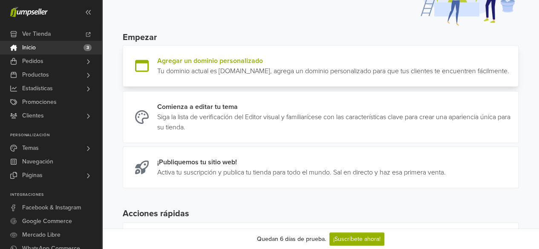
scroll to position [85, 0]
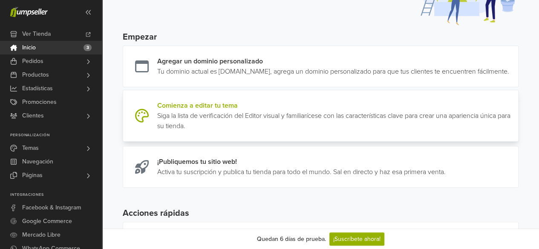
click at [515, 122] on link at bounding box center [515, 116] width 0 height 31
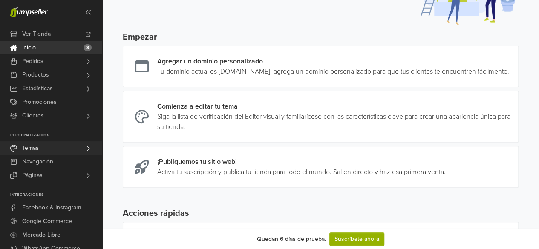
click at [75, 149] on link "Temas" at bounding box center [51, 149] width 102 height 14
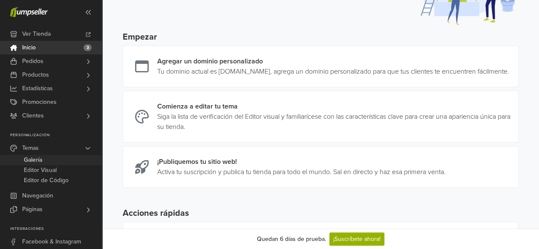
click at [68, 158] on link "Galería" at bounding box center [51, 160] width 102 height 10
